Goal: Task Accomplishment & Management: Use online tool/utility

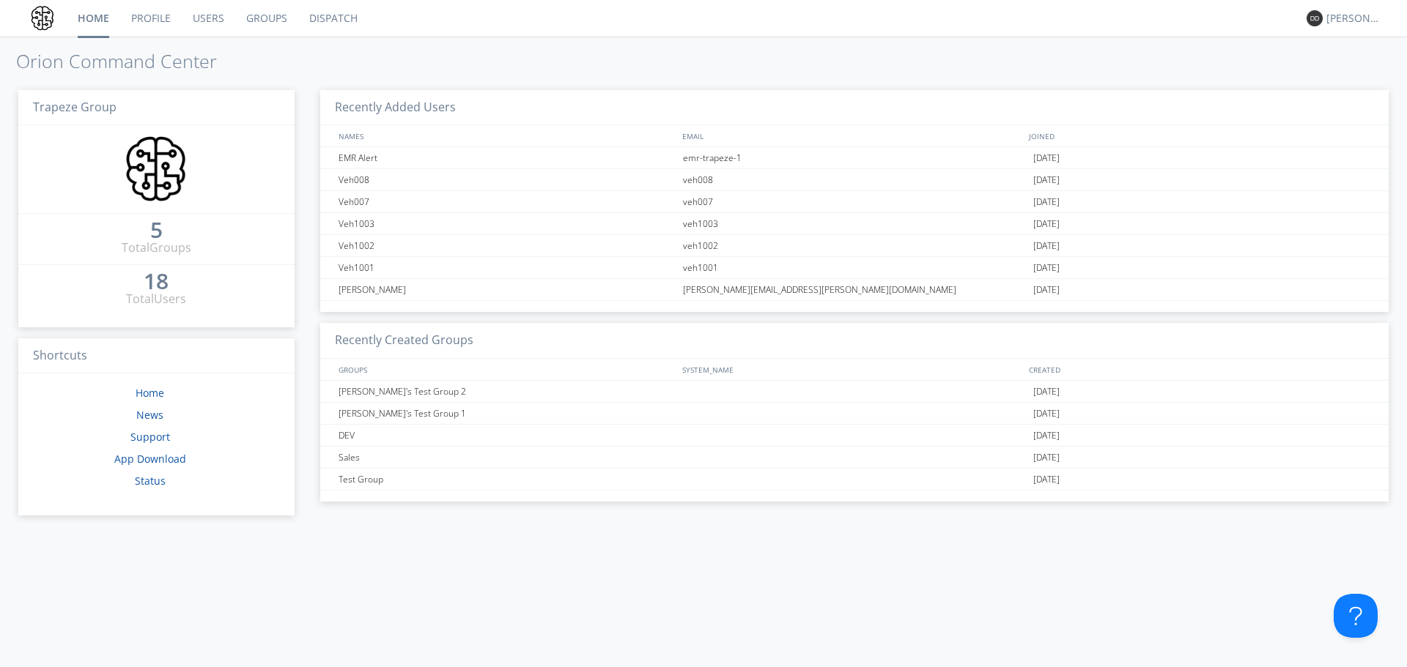
click at [331, 17] on link "Dispatch" at bounding box center [333, 18] width 70 height 37
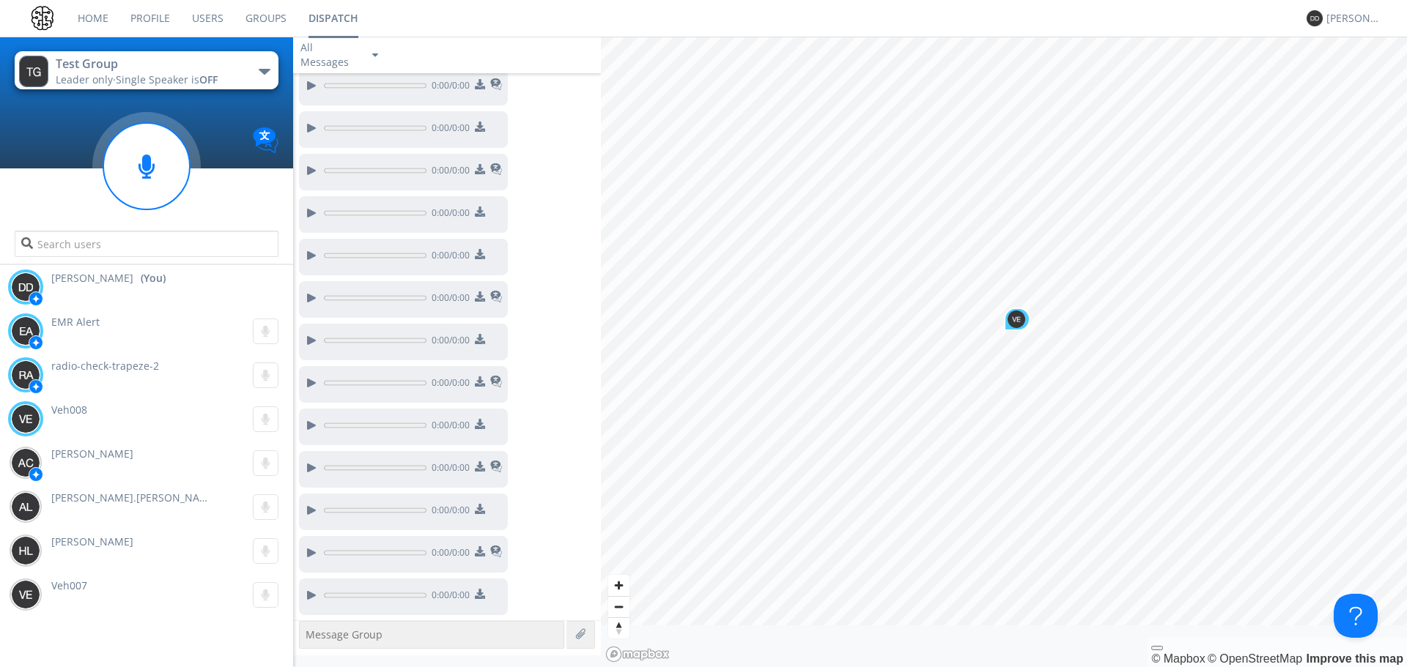
scroll to position [452, 0]
click at [201, 15] on link "Users" at bounding box center [207, 18] width 53 height 37
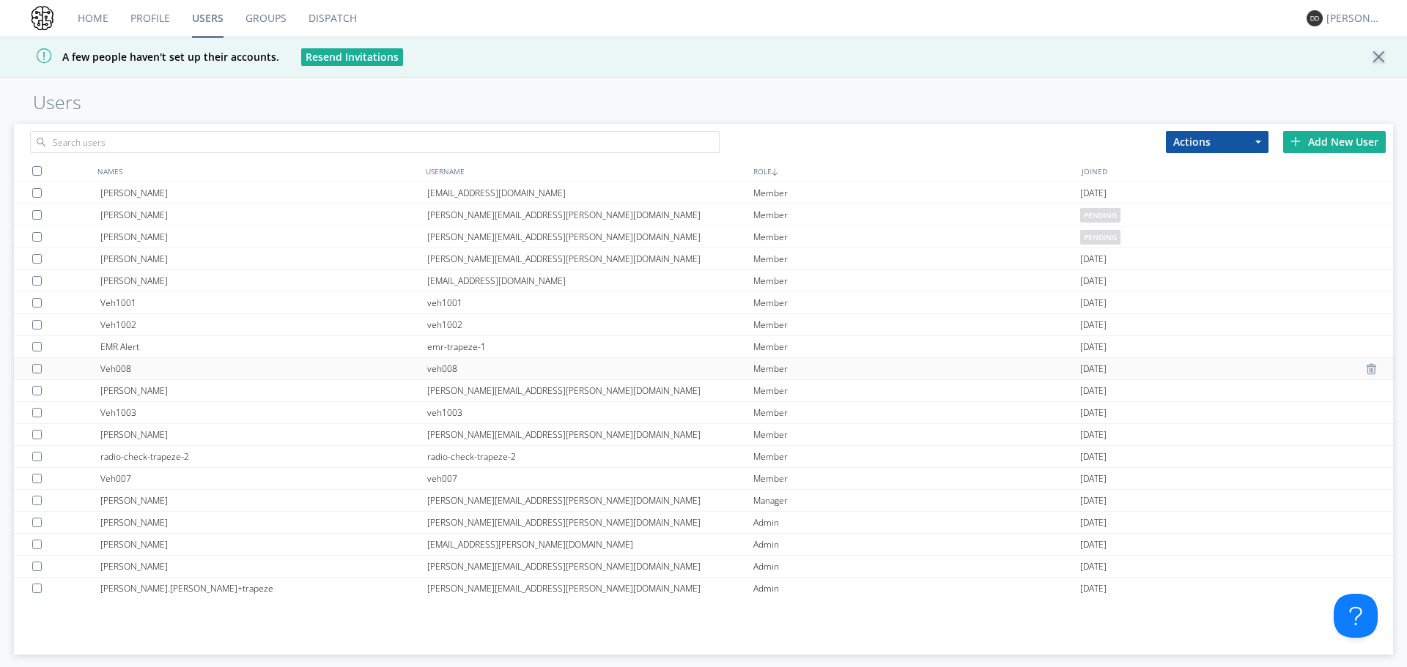
click at [138, 367] on div "Veh008" at bounding box center [263, 368] width 327 height 21
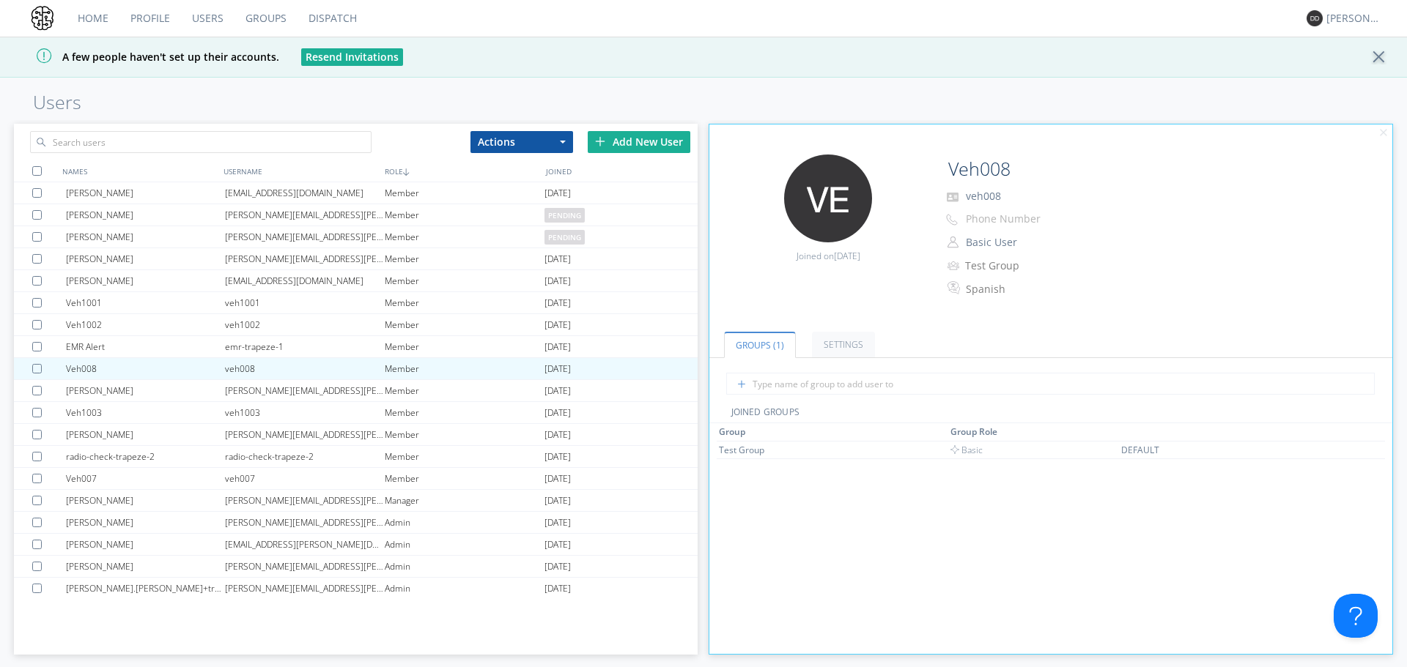
click at [834, 324] on ul "Groups (1) Settings" at bounding box center [1050, 336] width 683 height 45
click at [840, 351] on link "Settings" at bounding box center [843, 345] width 63 height 26
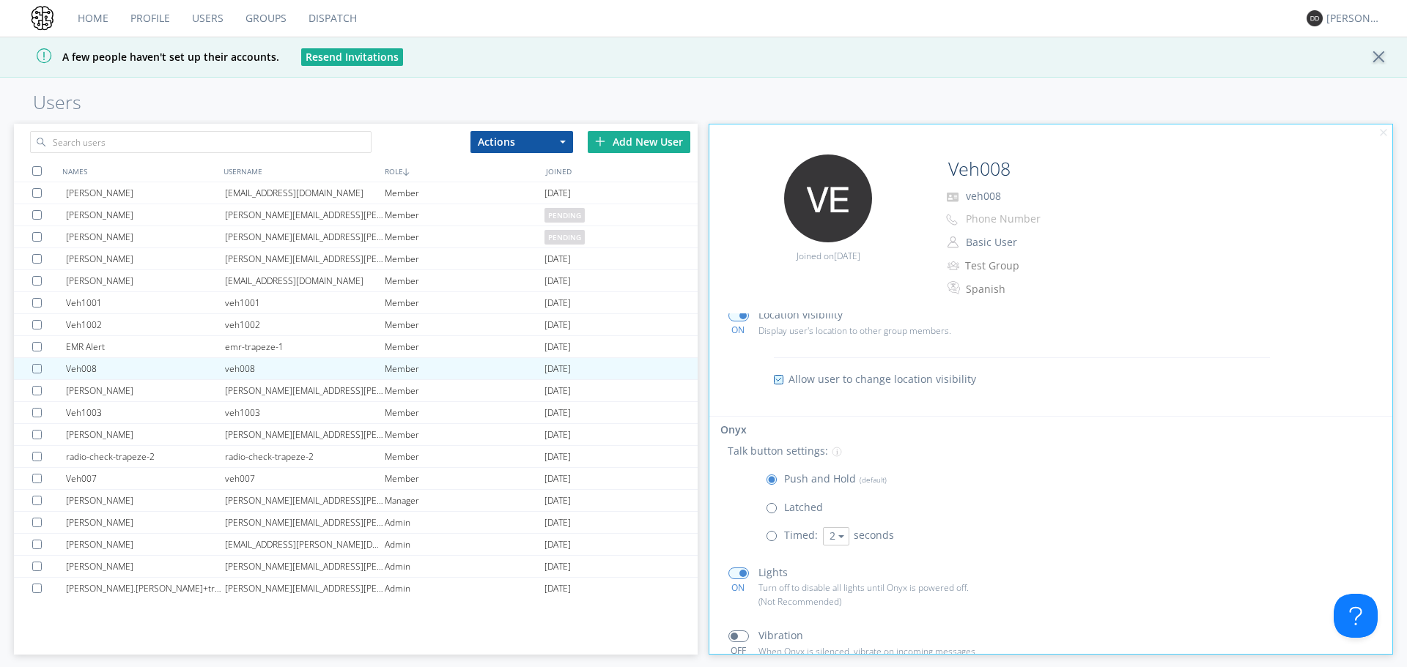
scroll to position [186, 0]
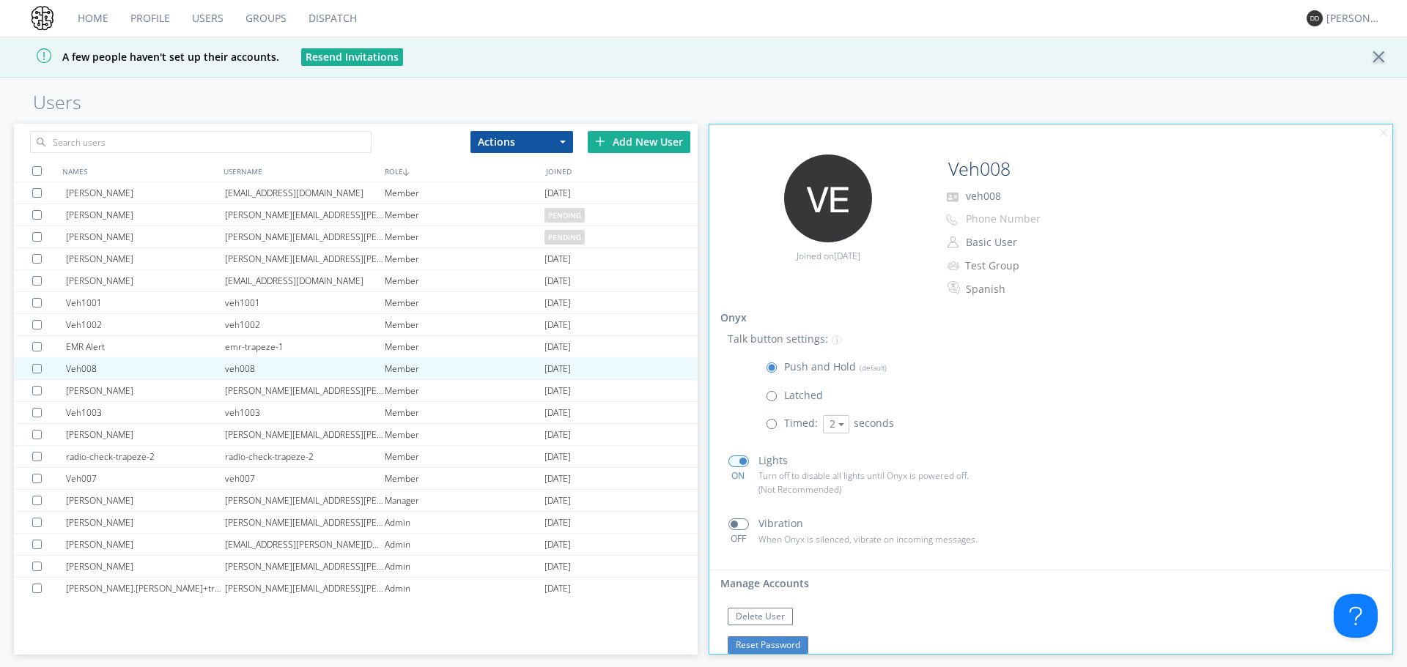
click at [790, 647] on button "Reset Password" at bounding box center [767, 646] width 81 height 18
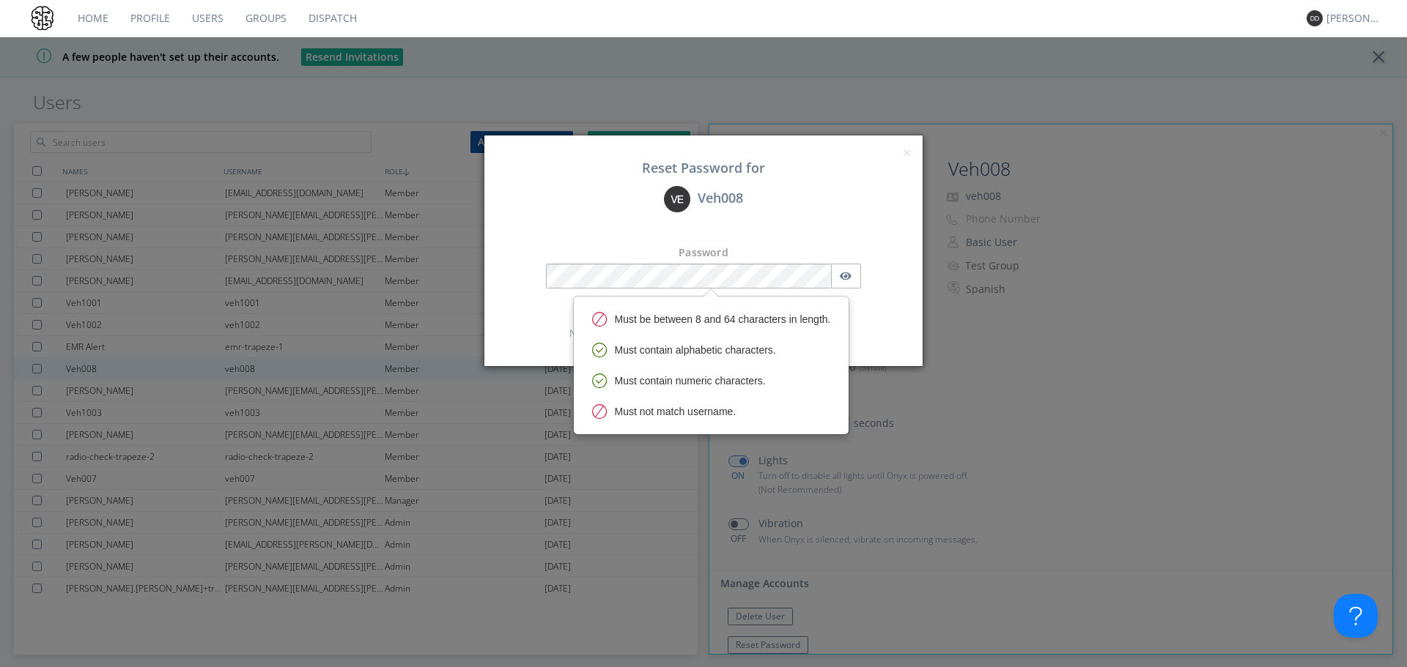
click at [764, 212] on div "Veh008" at bounding box center [703, 199] width 416 height 26
click at [849, 279] on icon "button" at bounding box center [846, 277] width 12 height 8
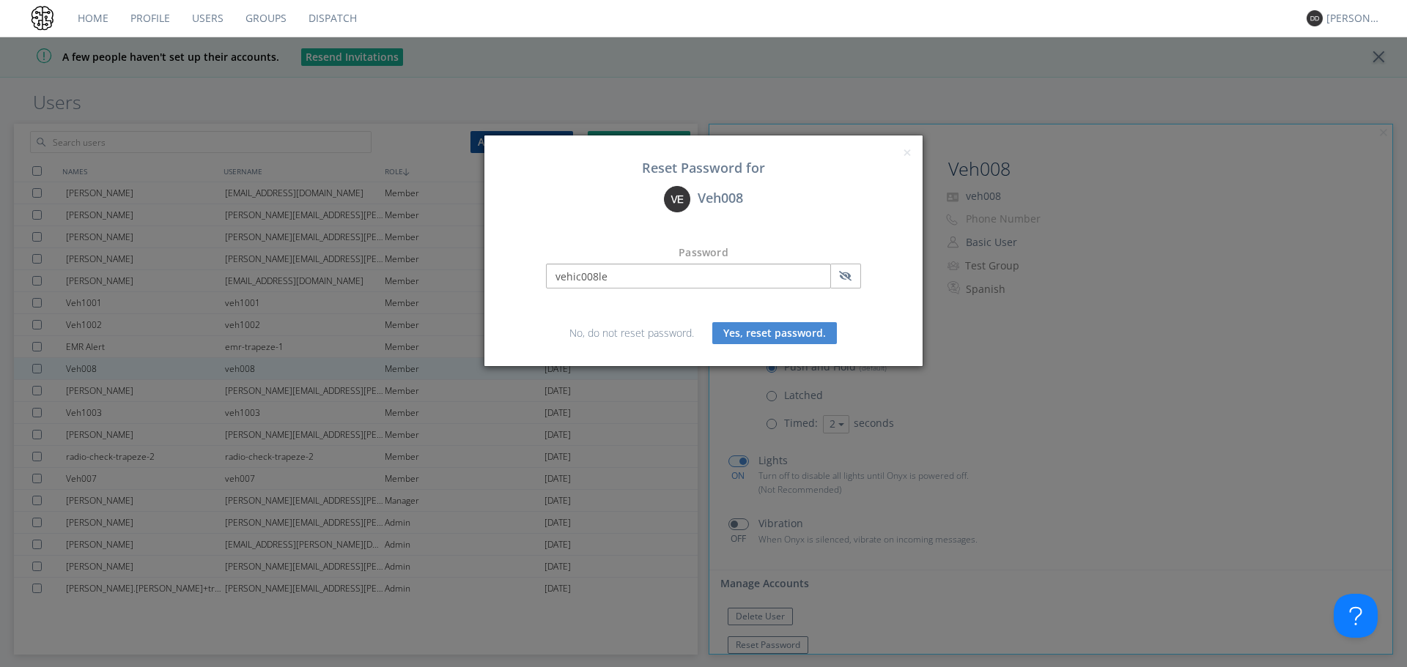
drag, startPoint x: 611, startPoint y: 276, endPoint x: 493, endPoint y: 286, distance: 118.4
click at [494, 286] on div "× Close Reset Password for Veh008 Password [SECURITY_DATA] No, do not reset pas…" at bounding box center [704, 251] width 440 height 233
type input "vehic008le"
drag, startPoint x: 907, startPoint y: 153, endPoint x: 440, endPoint y: 332, distance: 499.7
click at [907, 153] on span "×" at bounding box center [907, 152] width 9 height 21
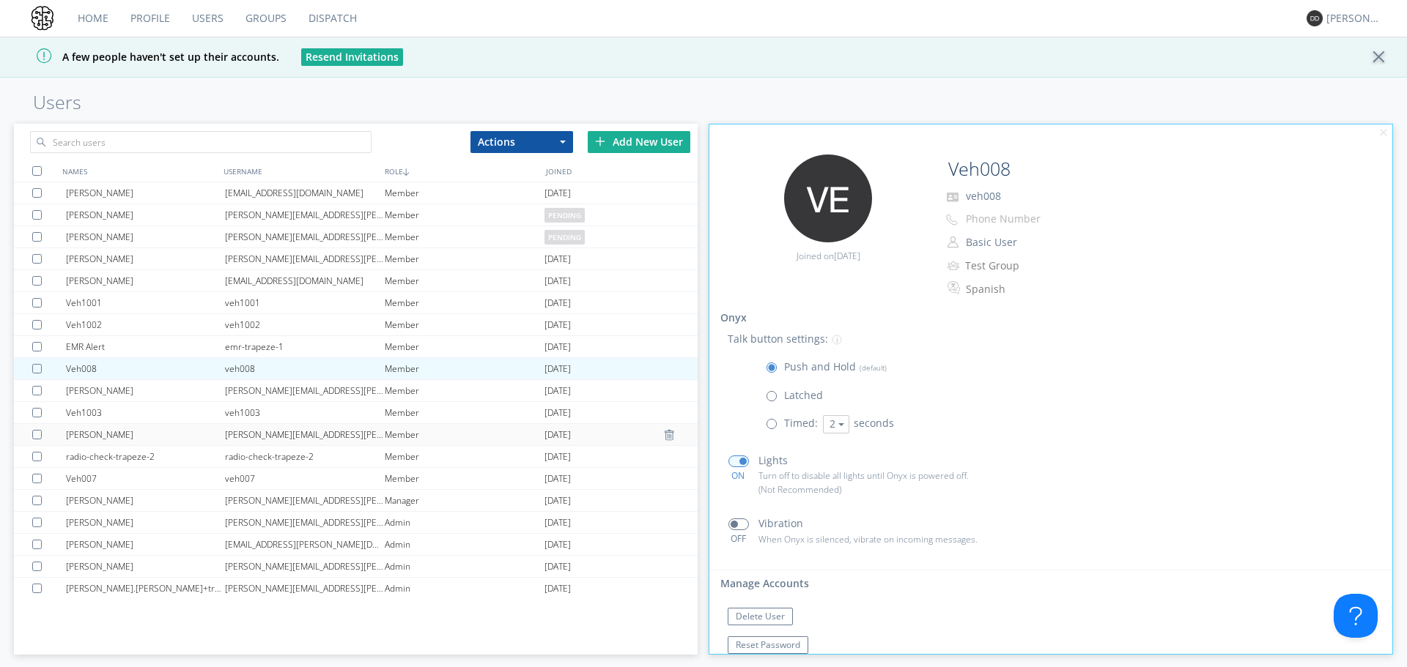
scroll to position [187, 0]
drag, startPoint x: 341, startPoint y: 20, endPoint x: 338, endPoint y: 30, distance: 10.9
click at [341, 21] on link "Dispatch" at bounding box center [332, 18] width 70 height 37
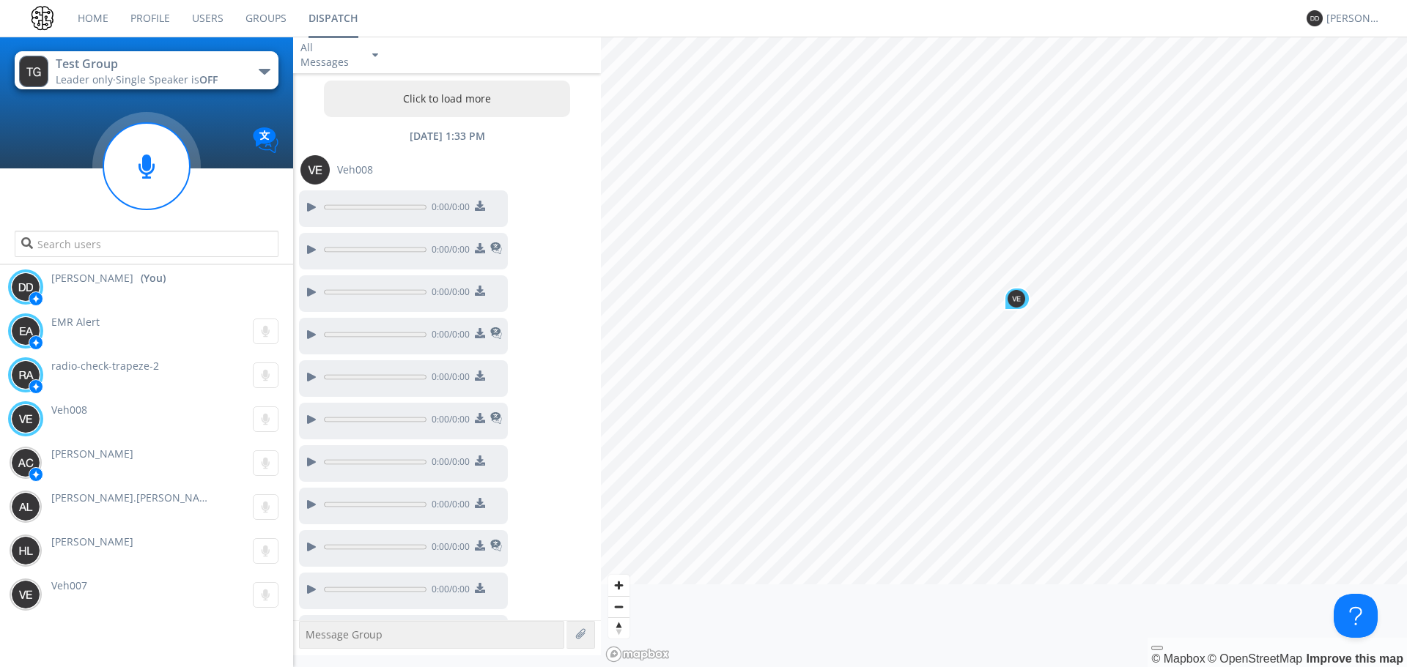
scroll to position [565, 0]
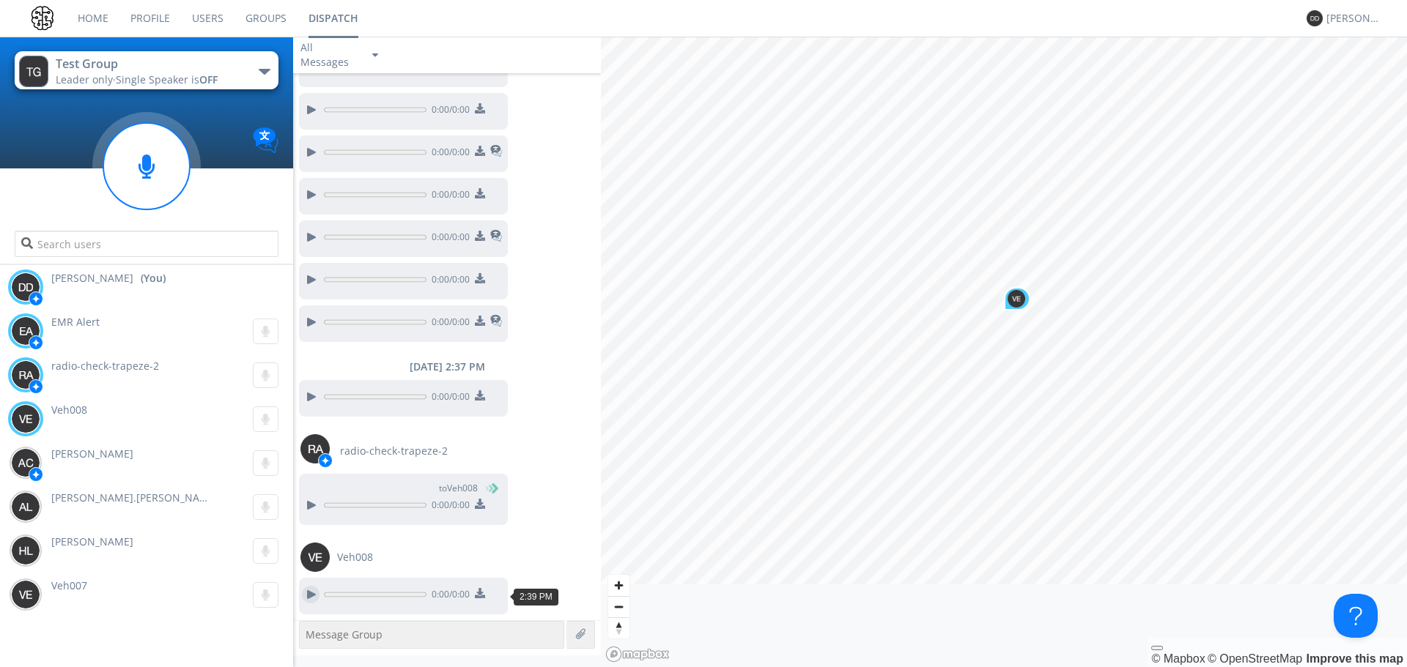
click at [308, 593] on div at bounding box center [311, 595] width 18 height 18
click at [215, 12] on link "Users" at bounding box center [207, 18] width 53 height 37
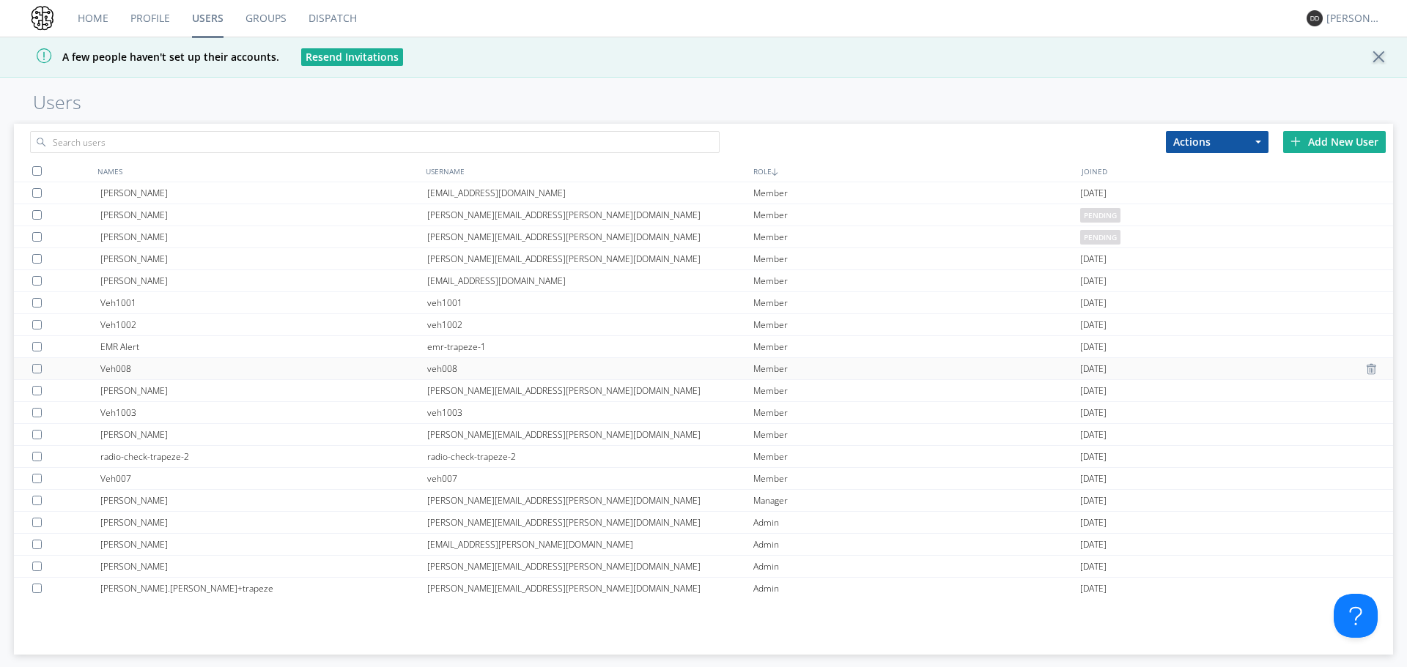
click at [169, 361] on div "Veh008" at bounding box center [263, 368] width 327 height 21
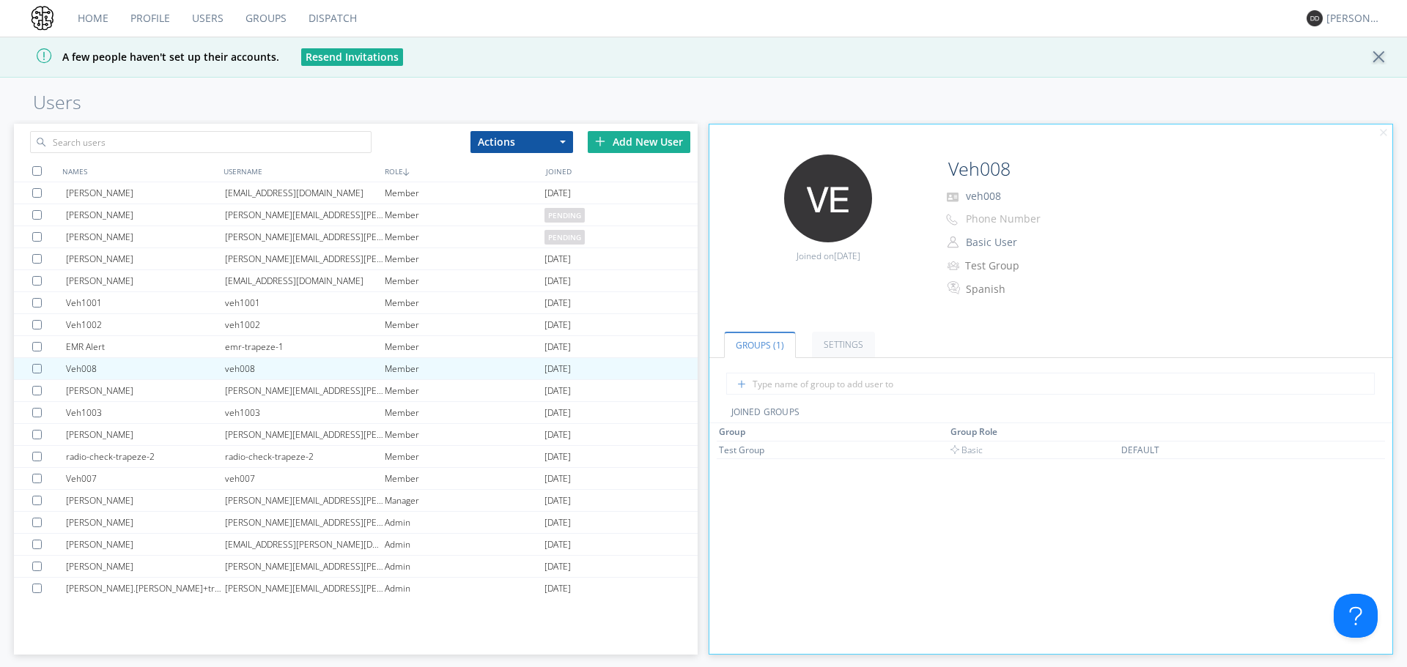
click at [340, 7] on link "Dispatch" at bounding box center [332, 18] width 70 height 37
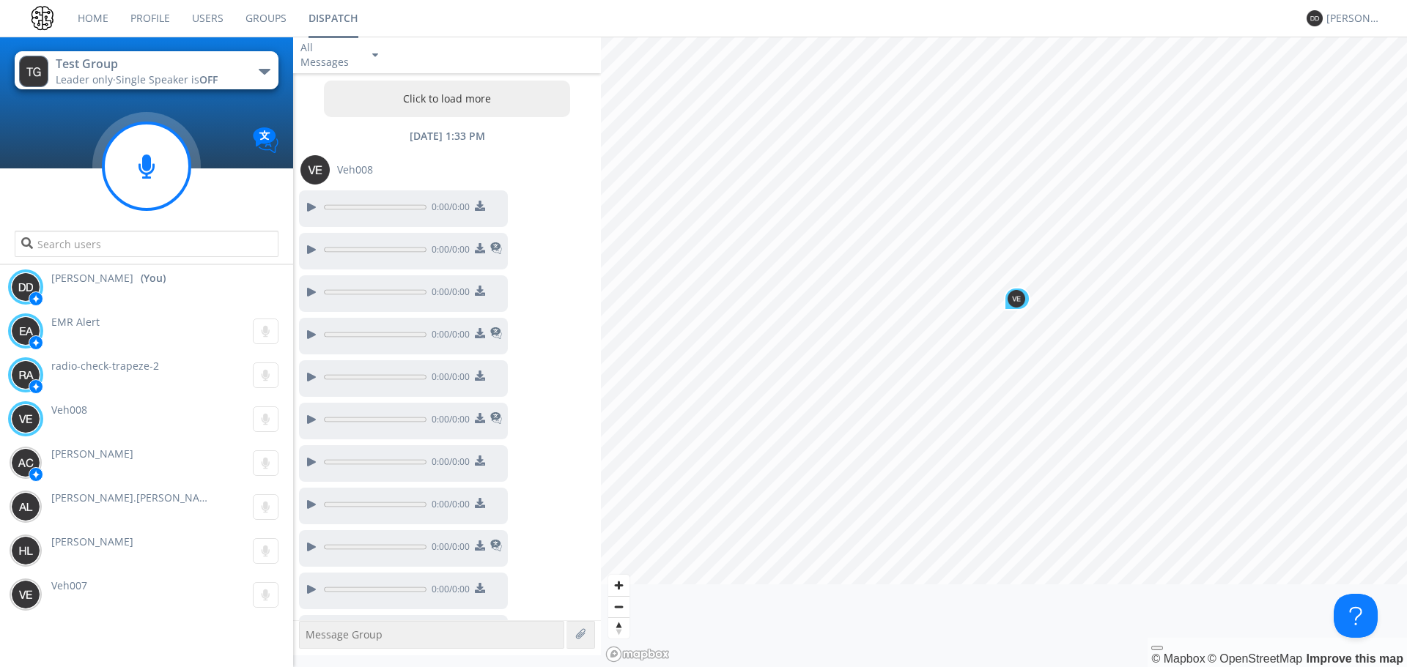
scroll to position [565, 0]
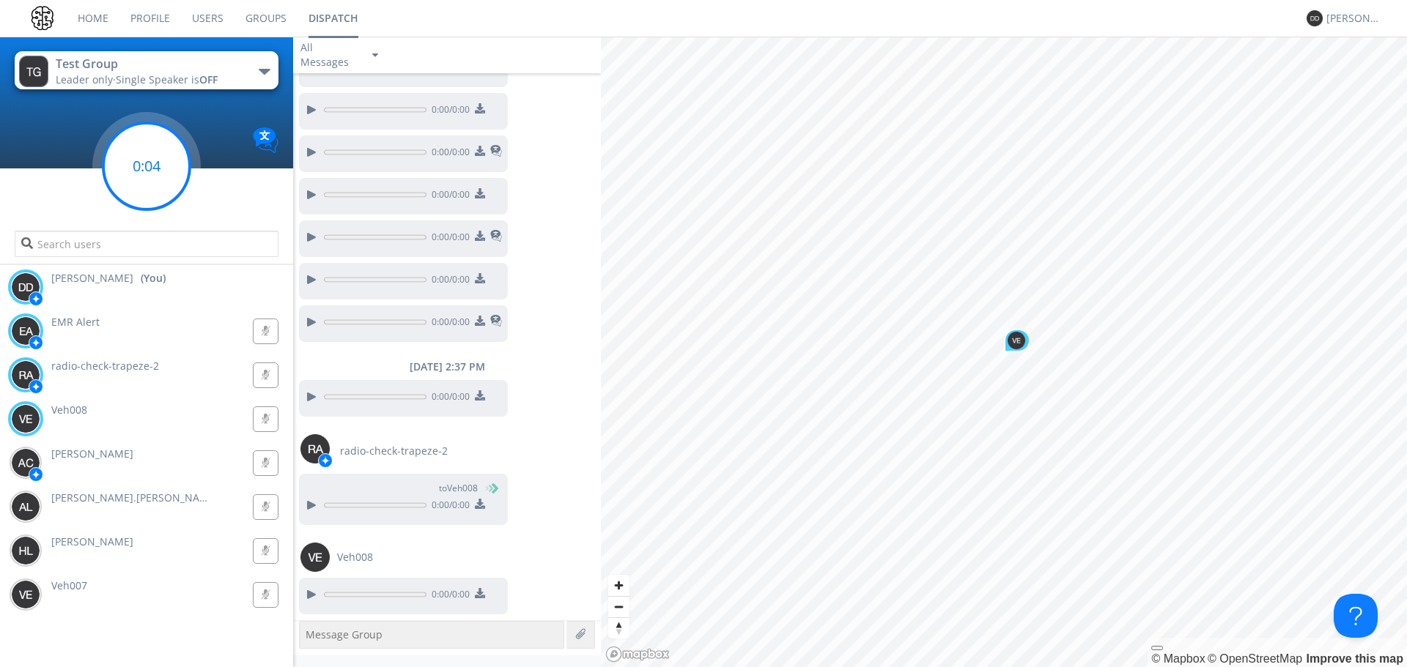
click at [155, 160] on circle at bounding box center [146, 166] width 86 height 86
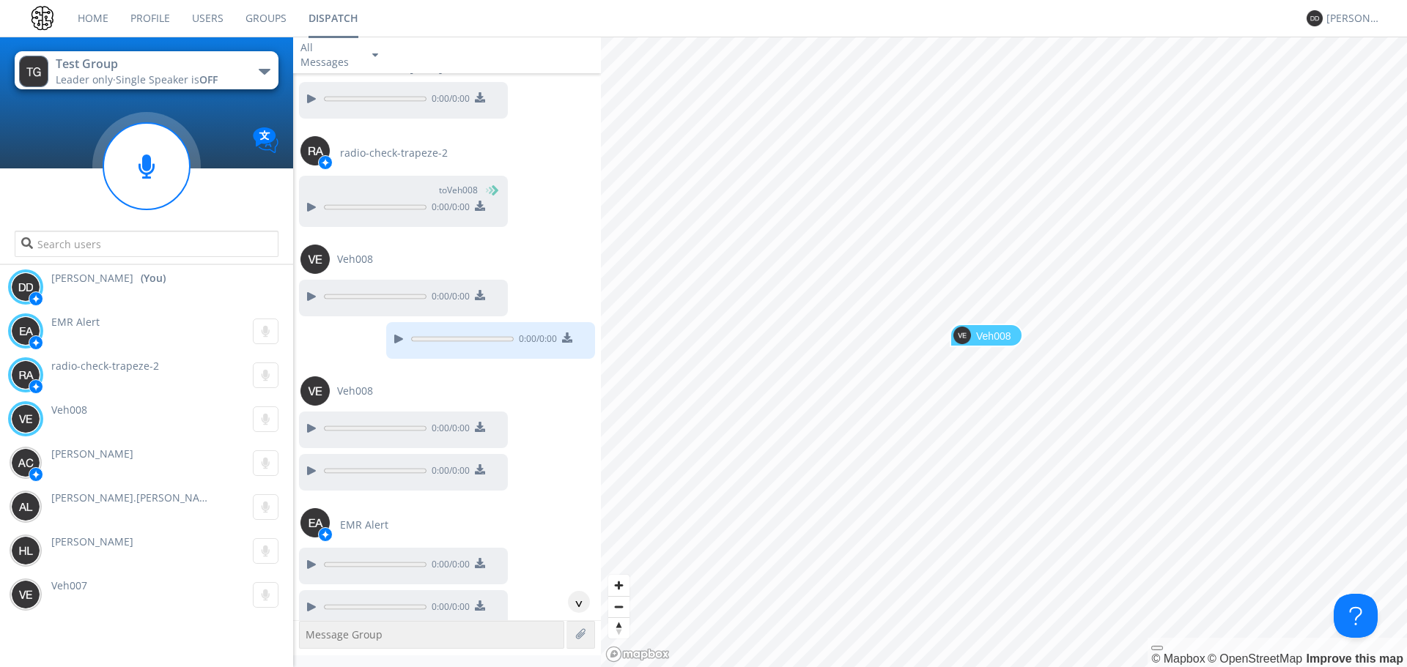
scroll to position [875, 0]
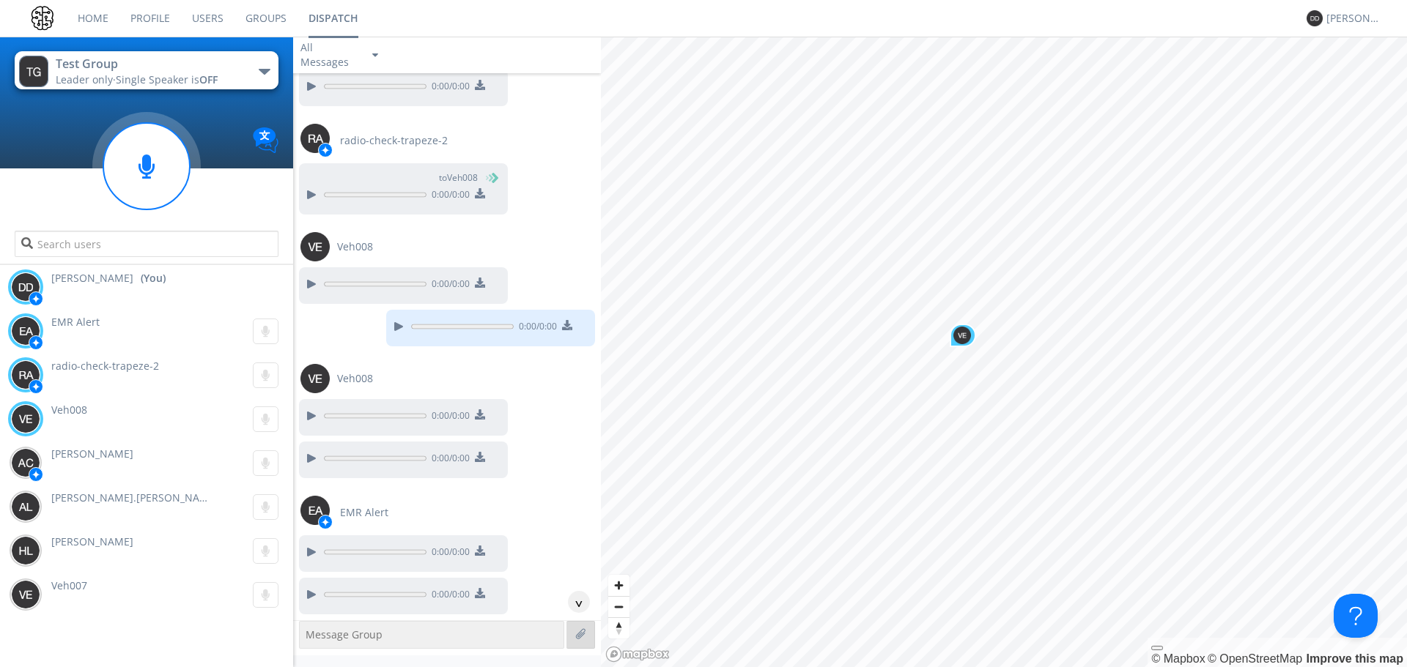
click at [585, 640] on label at bounding box center [581, 635] width 13 height 13
click at [0, 0] on input "file" at bounding box center [0, 0] width 0 height 0
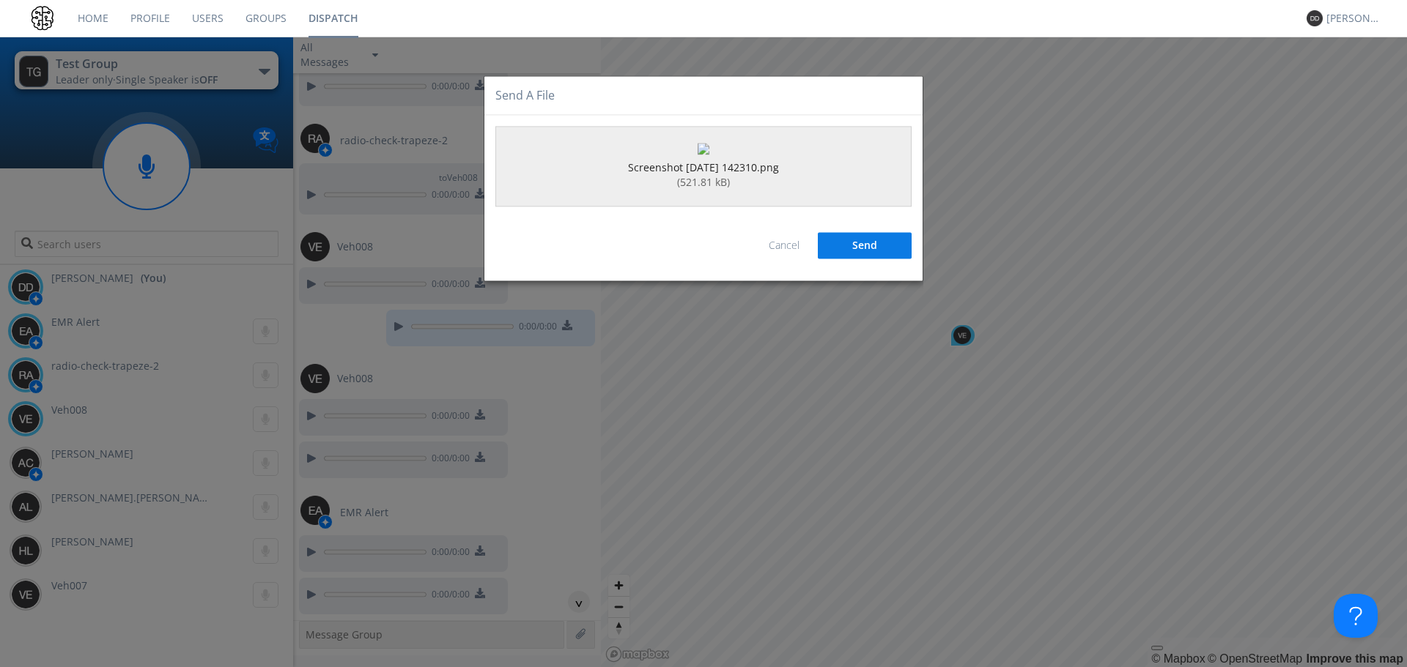
click at [826, 259] on button "Send" at bounding box center [865, 246] width 94 height 26
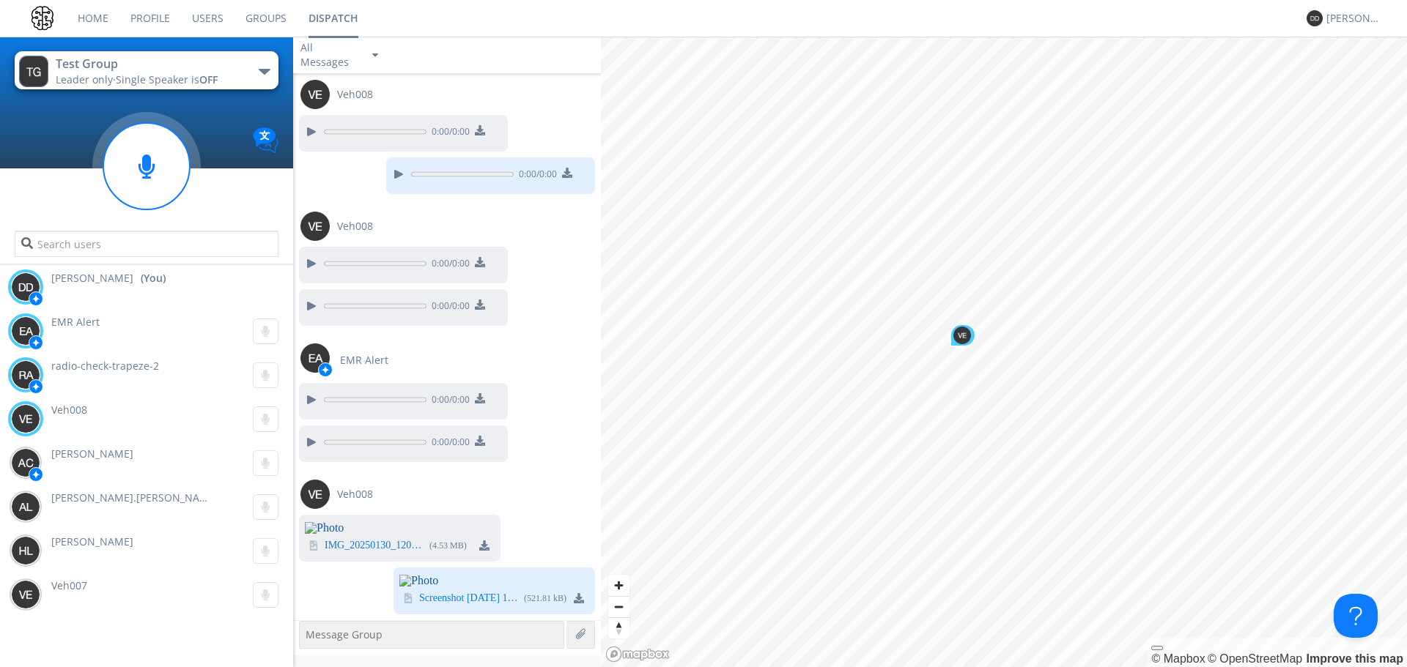
scroll to position [1362, 0]
click at [593, 637] on div at bounding box center [580, 635] width 29 height 28
click at [583, 638] on label at bounding box center [581, 635] width 13 height 13
click at [0, 0] on input "file" at bounding box center [0, 0] width 0 height 0
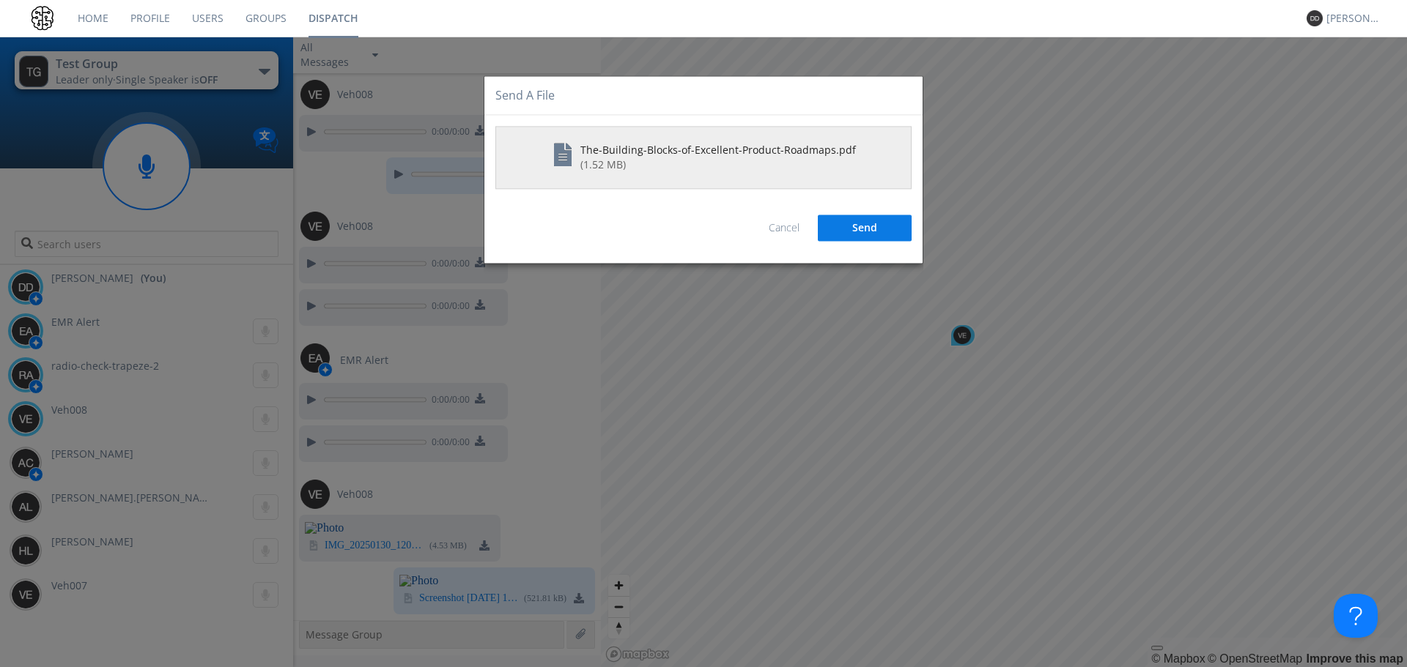
click at [849, 229] on button "Send" at bounding box center [865, 228] width 94 height 26
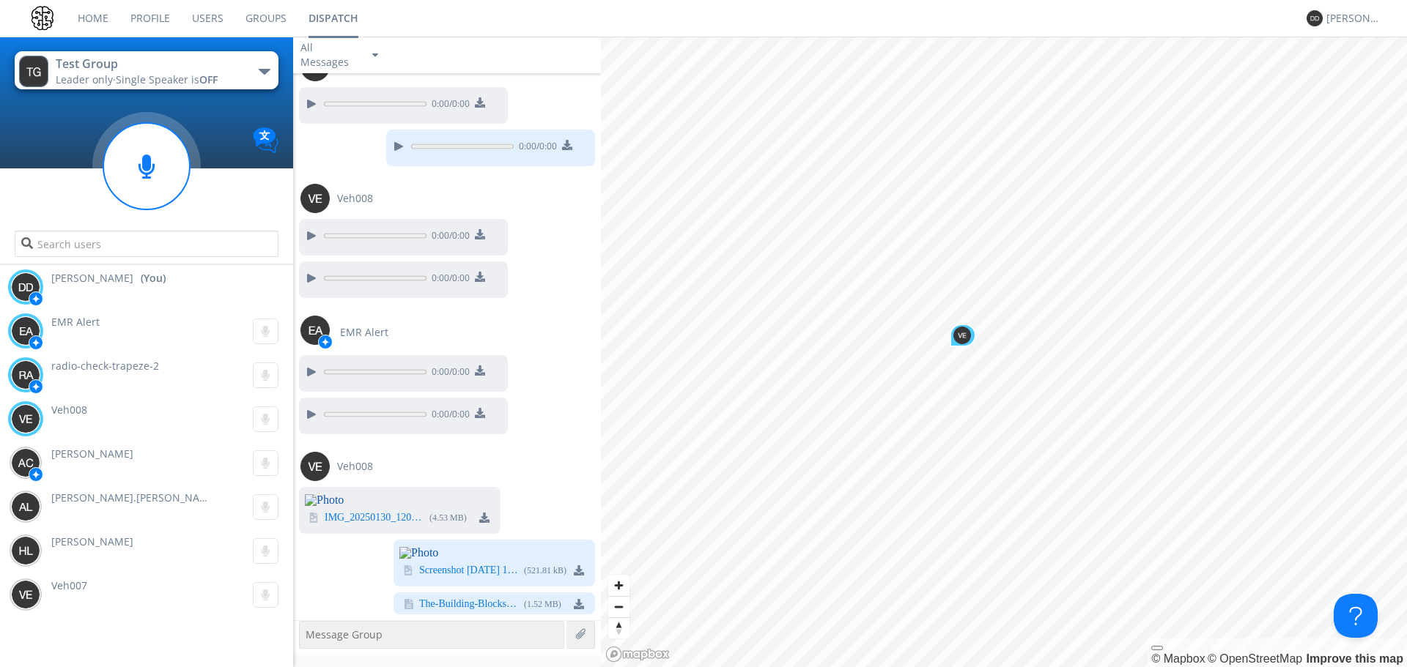
scroll to position [1390, 0]
